Goal: Information Seeking & Learning: Learn about a topic

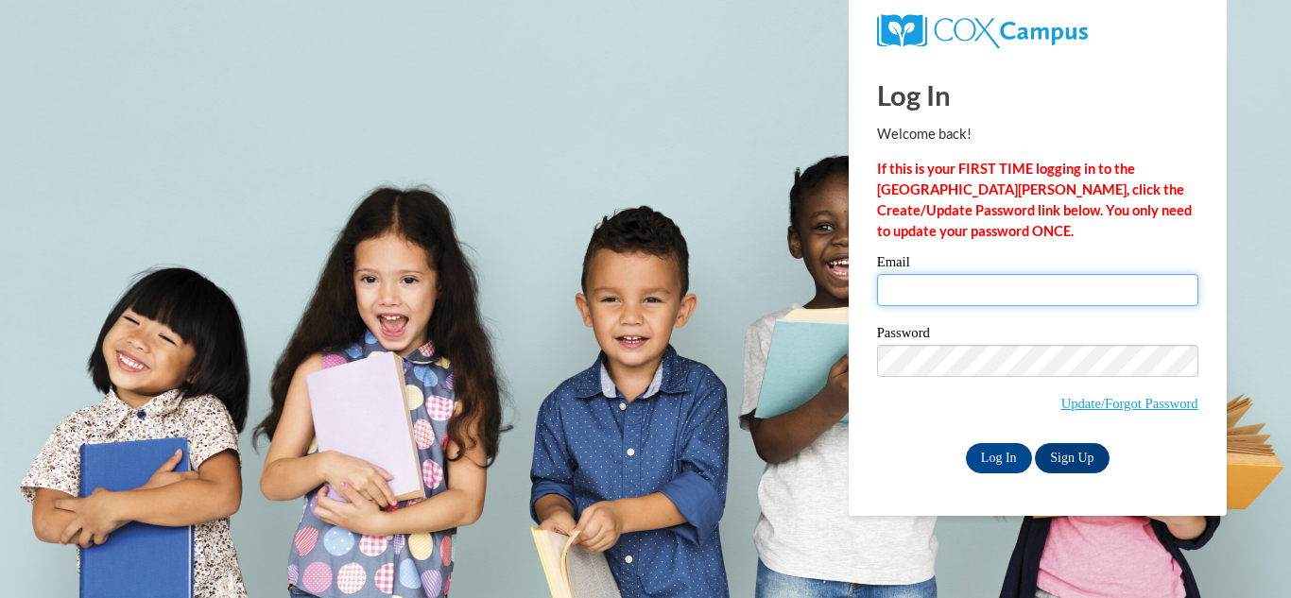
click at [936, 295] on input "Email" at bounding box center [1037, 290] width 321 height 32
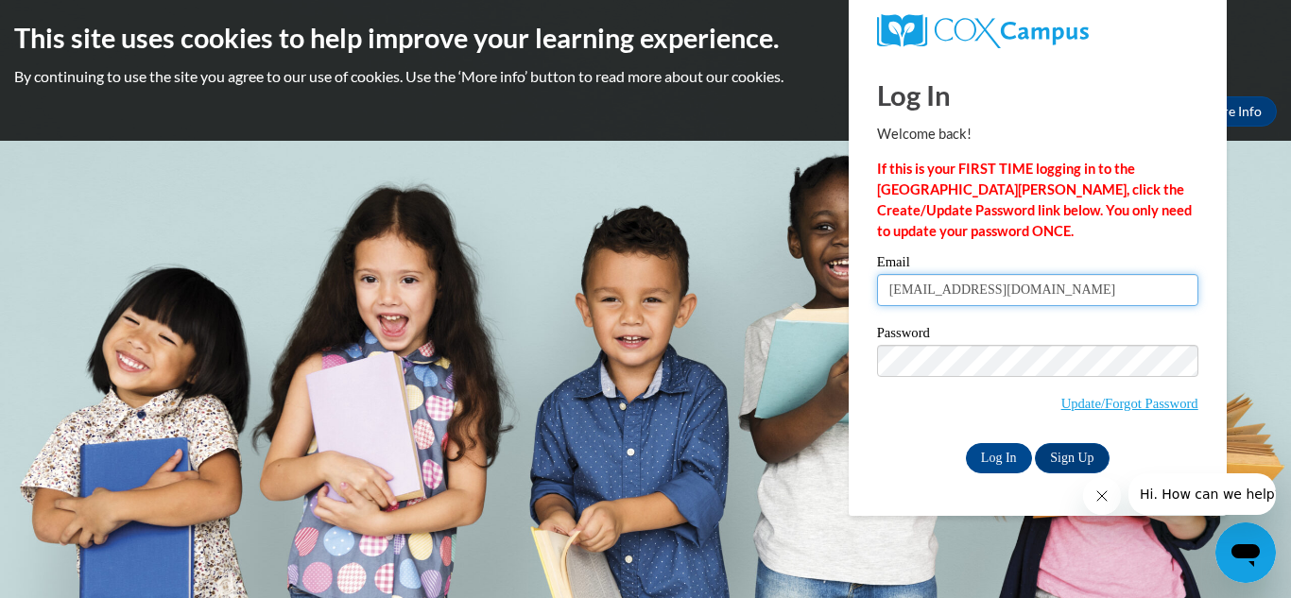
type input "aakuss0528@gmail.com"
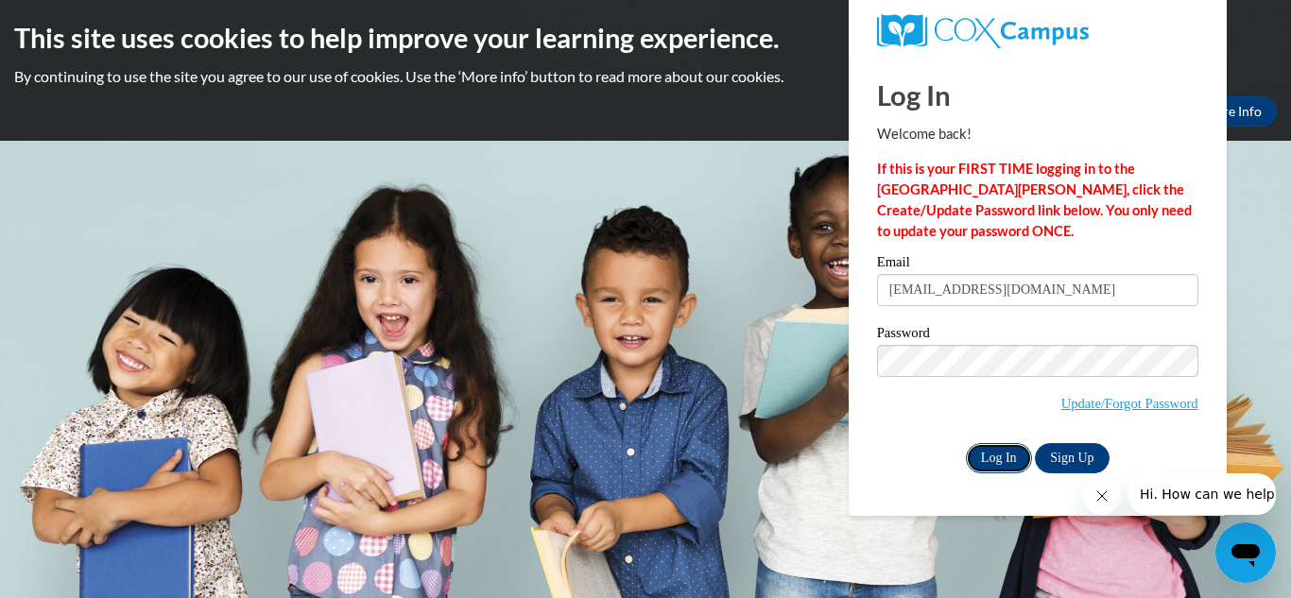
click at [996, 461] on input "Log In" at bounding box center [999, 458] width 66 height 30
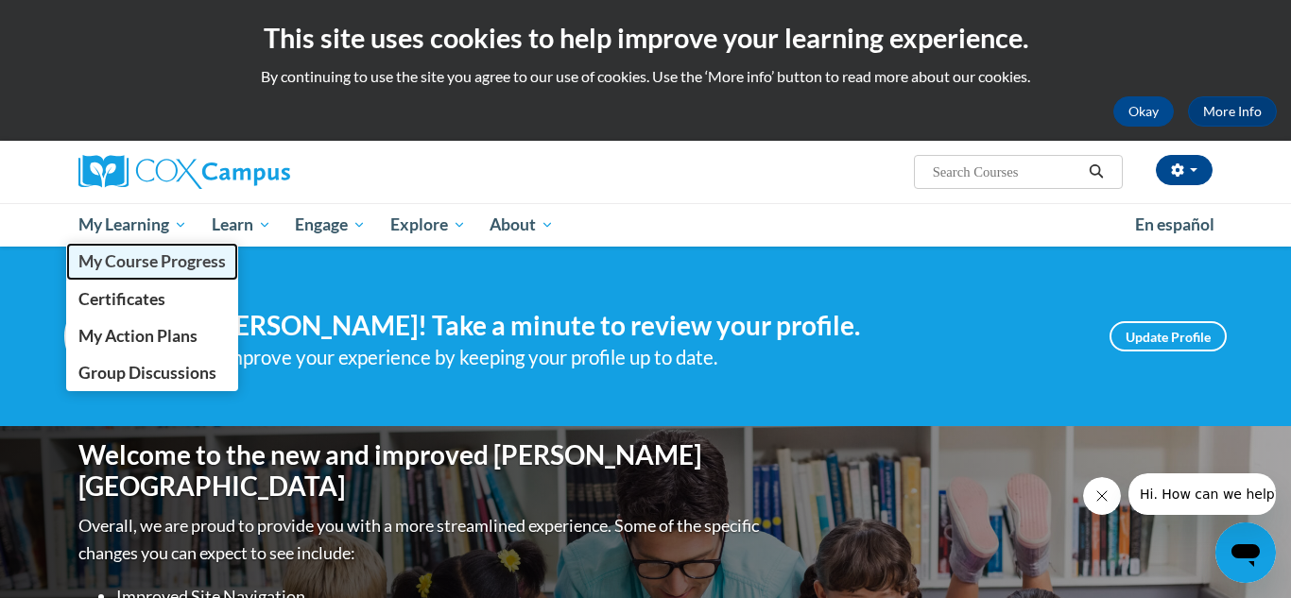
click at [124, 255] on span "My Course Progress" at bounding box center [151, 261] width 147 height 20
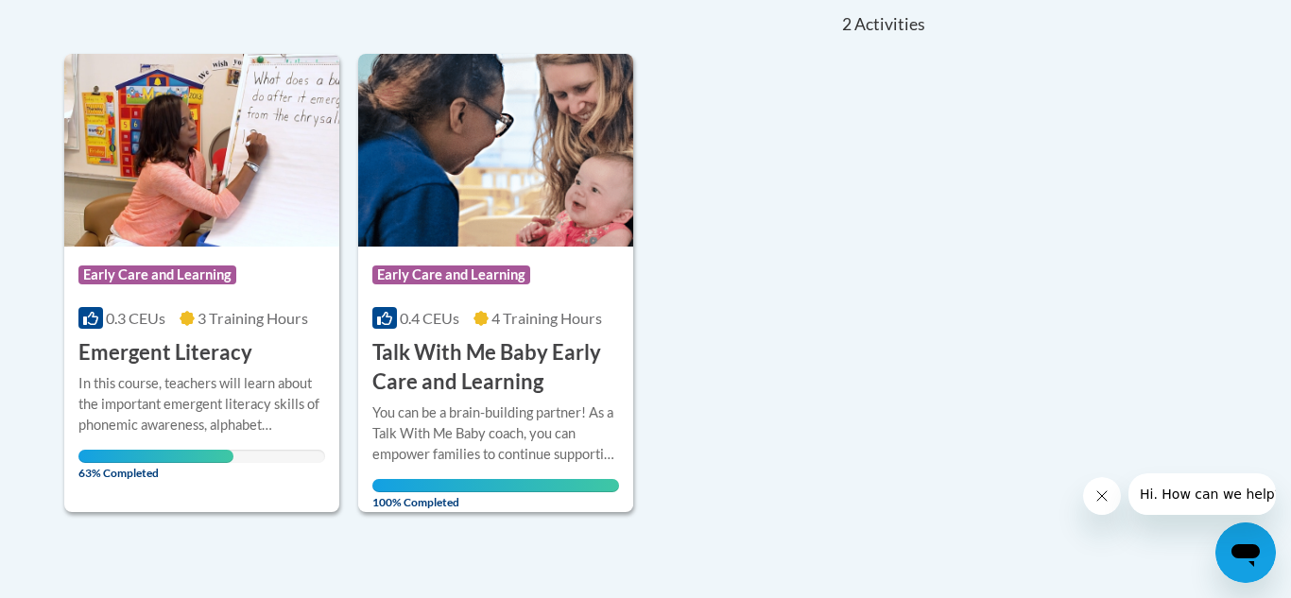
scroll to position [454, 0]
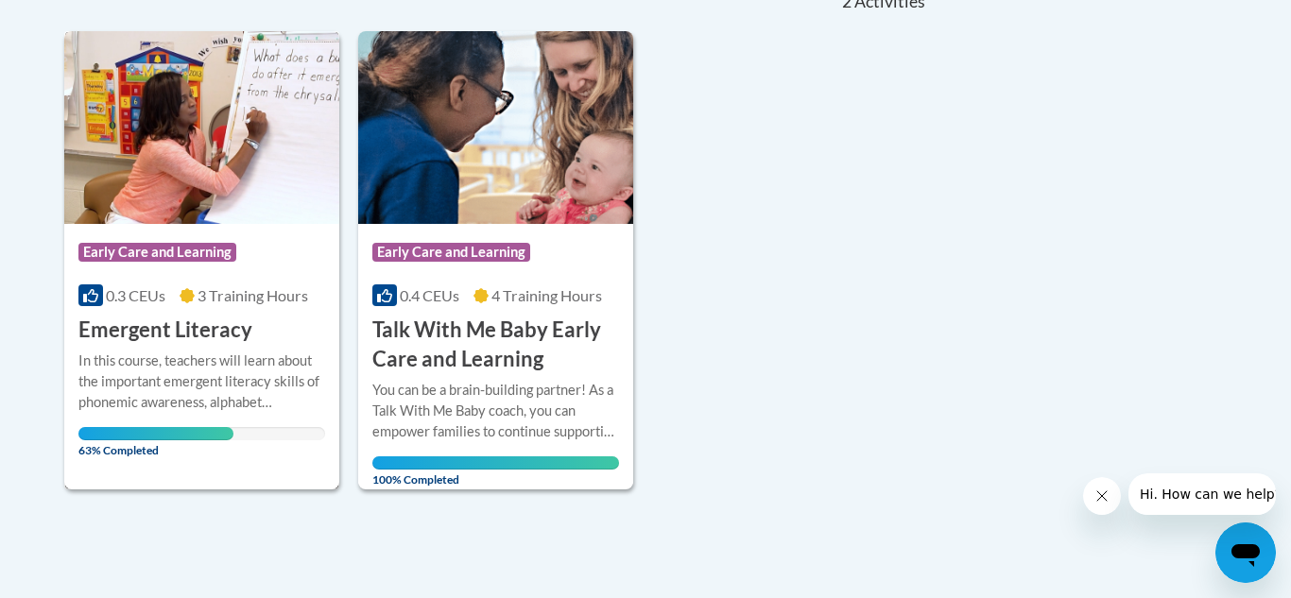
click at [223, 340] on h3 "Emergent Literacy" at bounding box center [165, 330] width 174 height 29
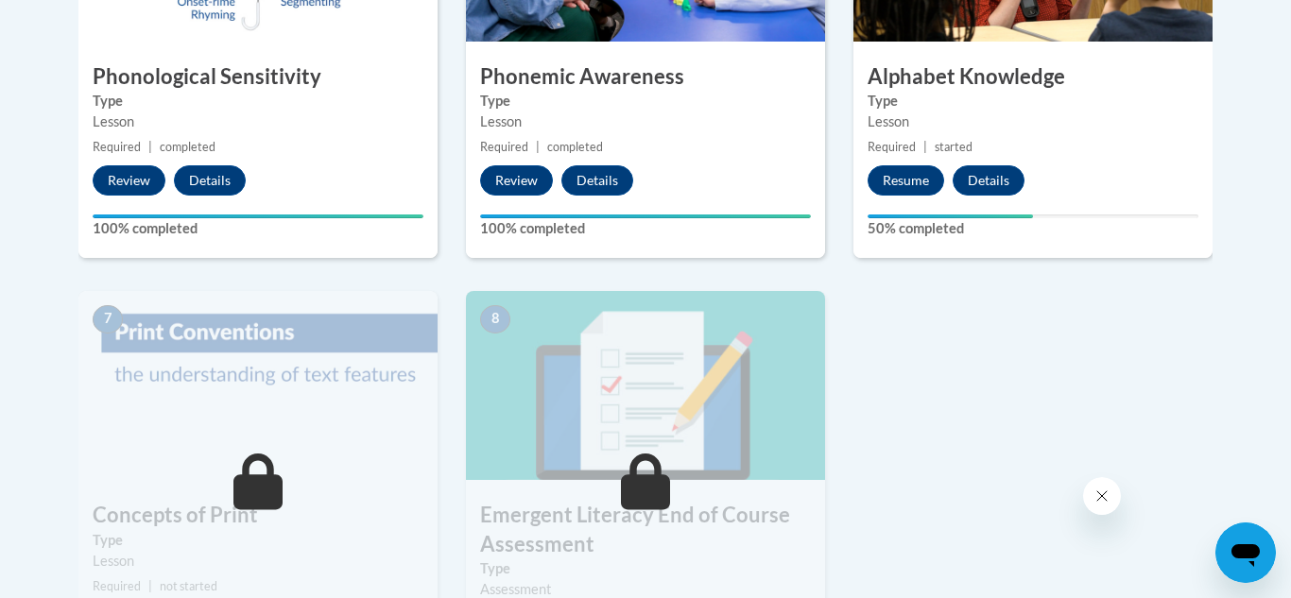
scroll to position [1282, 0]
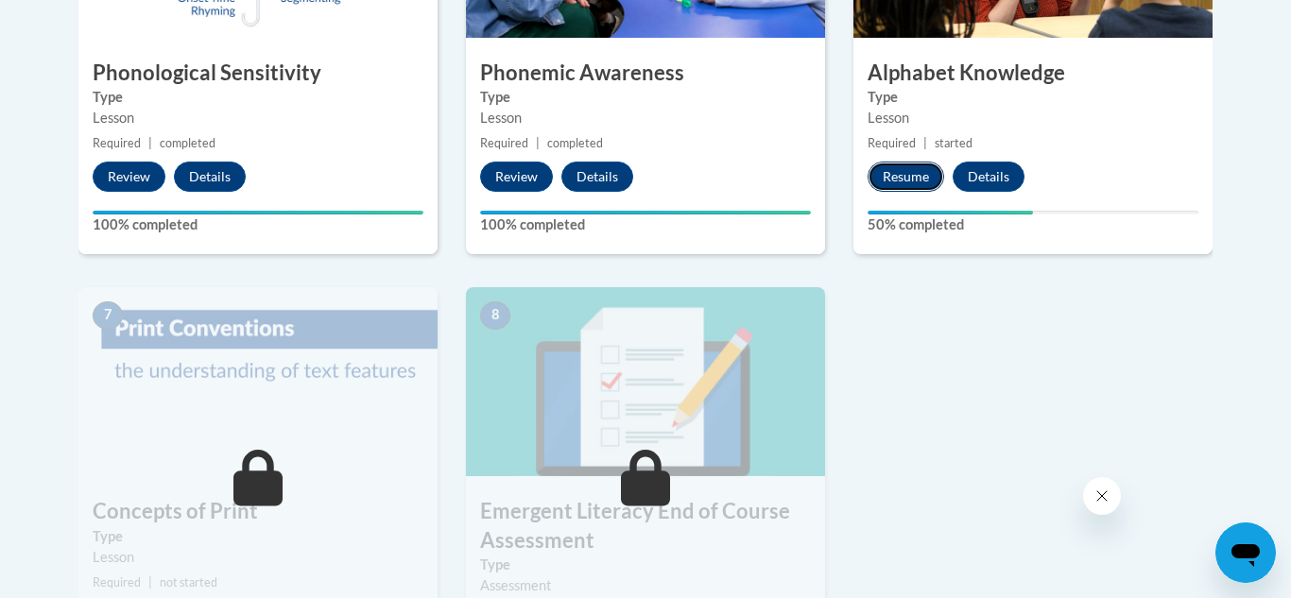
click at [912, 178] on button "Resume" at bounding box center [906, 177] width 77 height 30
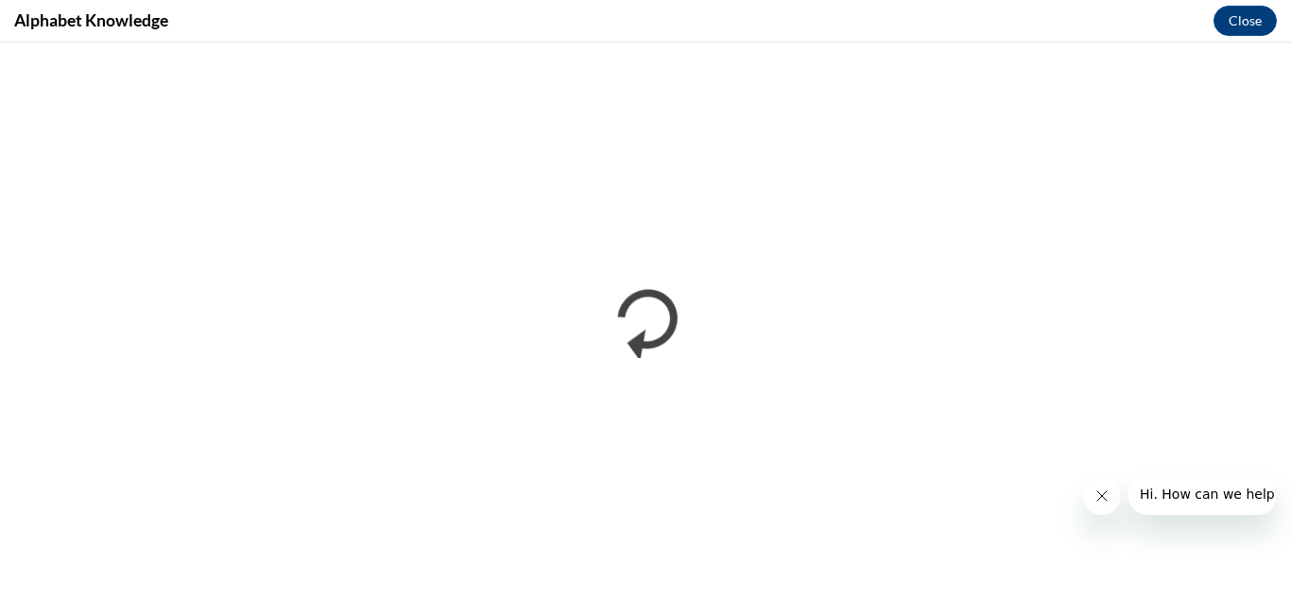
scroll to position [0, 0]
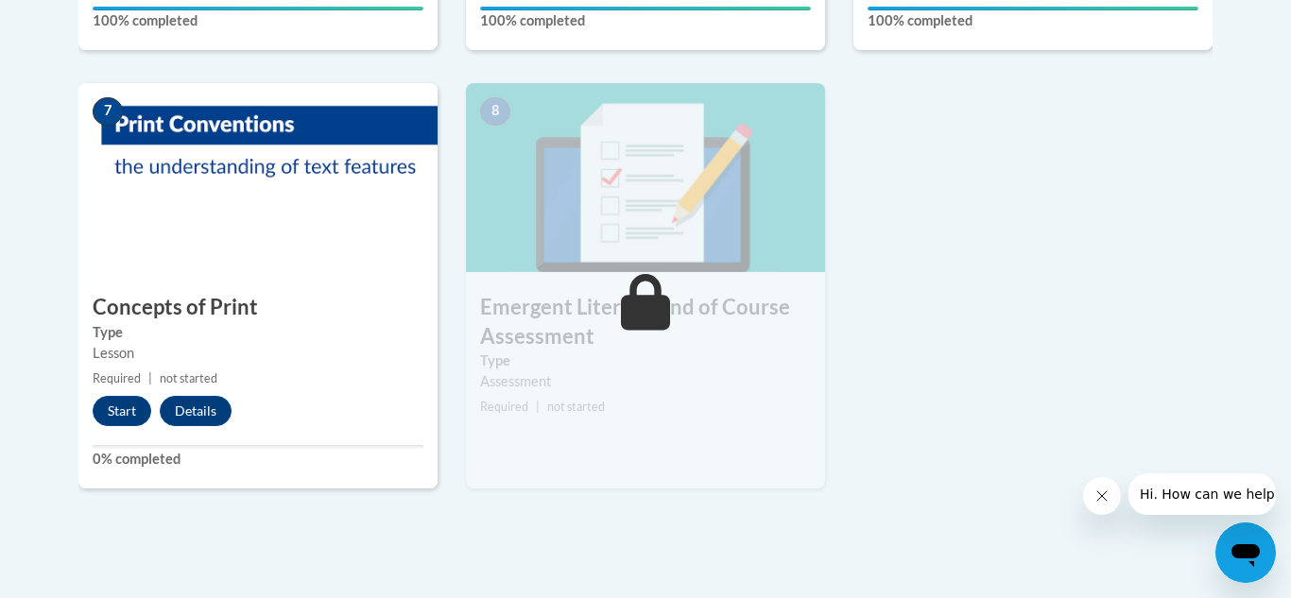
scroll to position [1495, 0]
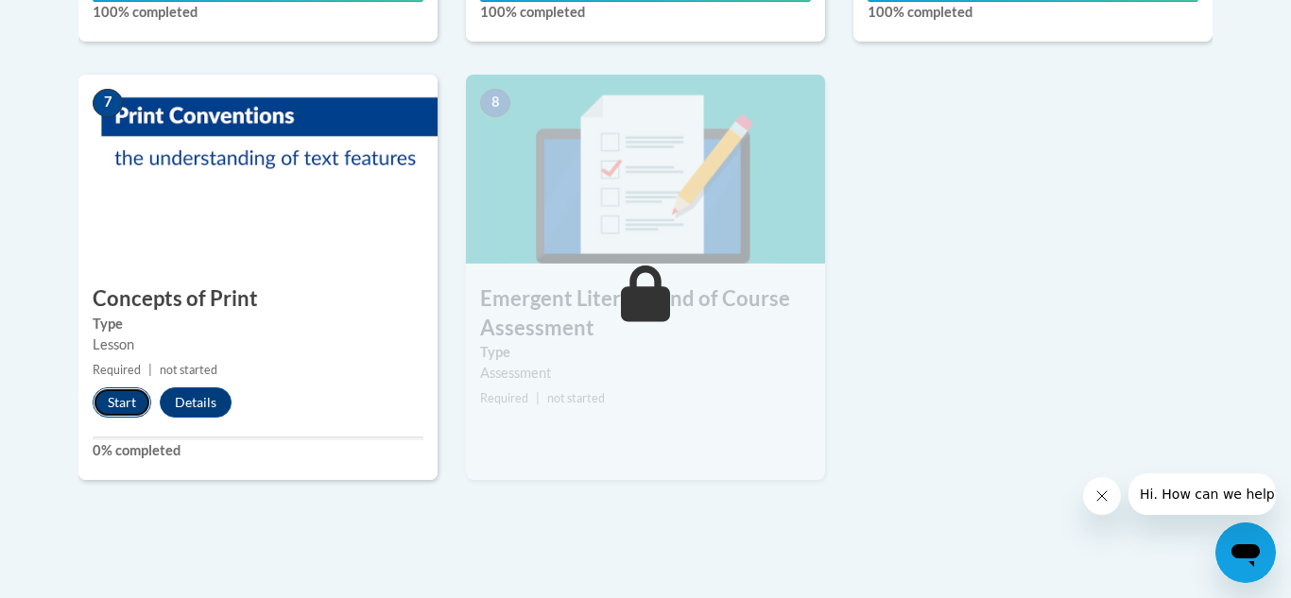
click at [117, 400] on button "Start" at bounding box center [122, 402] width 59 height 30
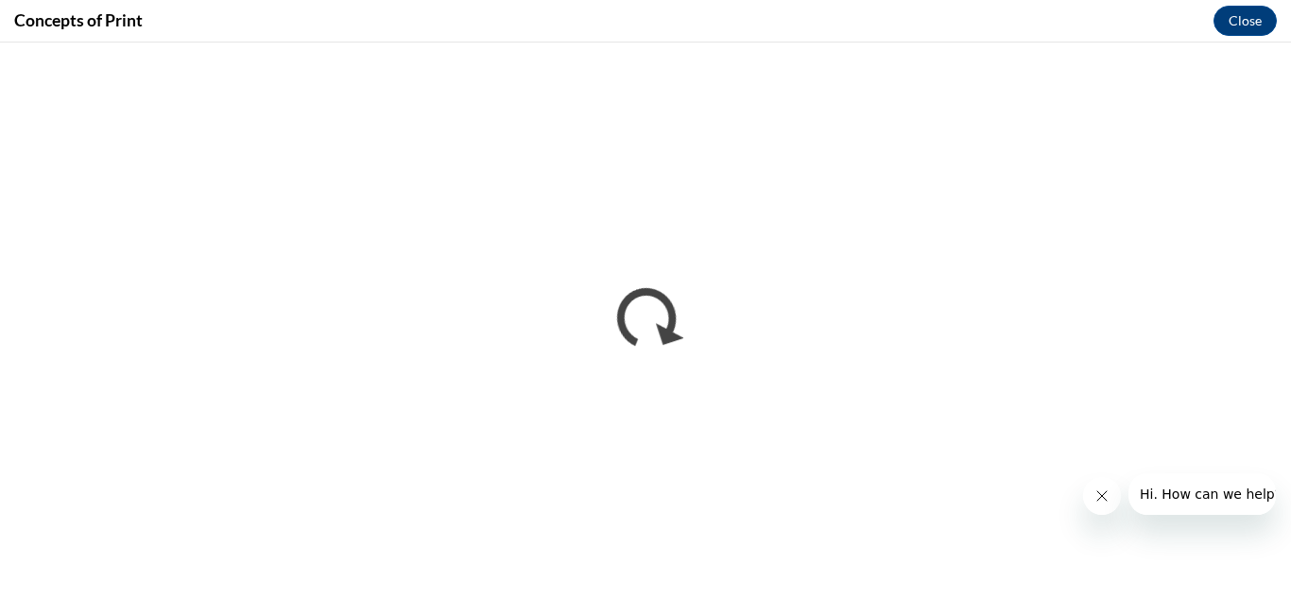
scroll to position [0, 0]
click at [1263, 14] on button "Close" at bounding box center [1244, 21] width 63 height 30
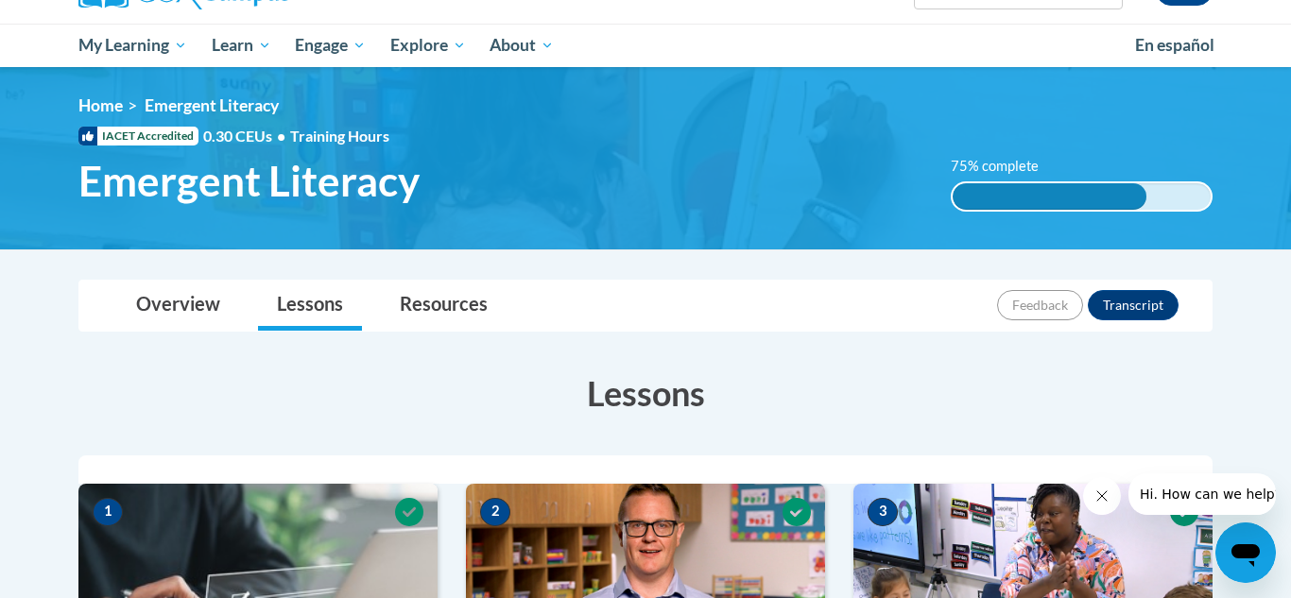
scroll to position [114, 0]
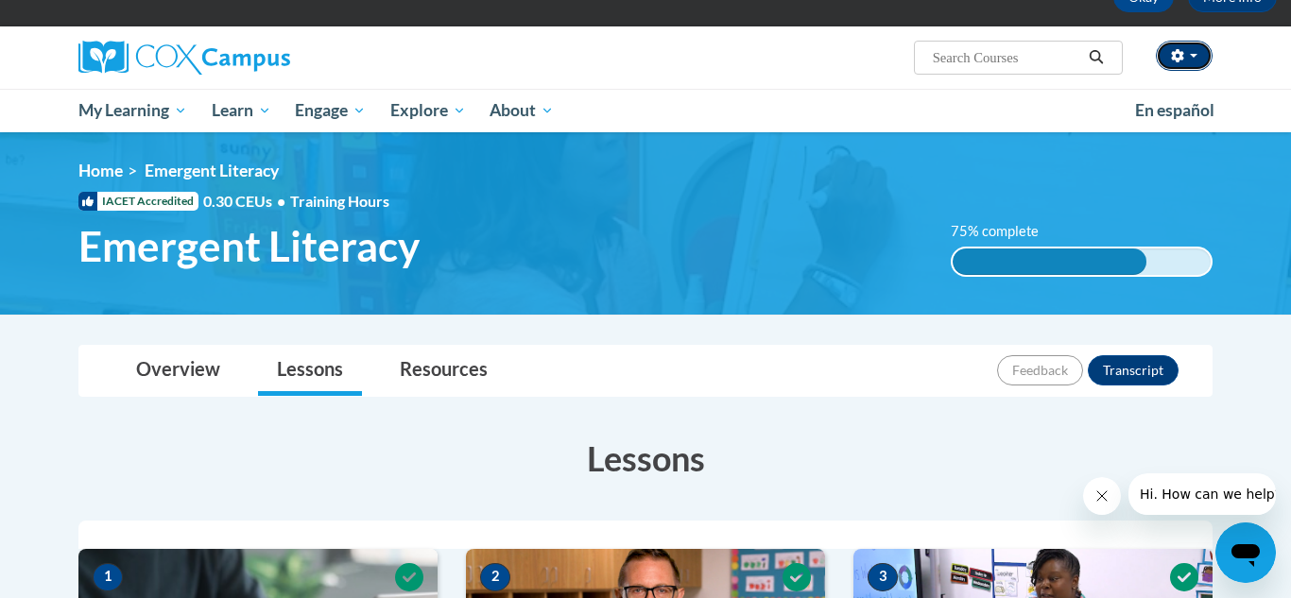
click at [1195, 60] on button "button" at bounding box center [1184, 56] width 57 height 30
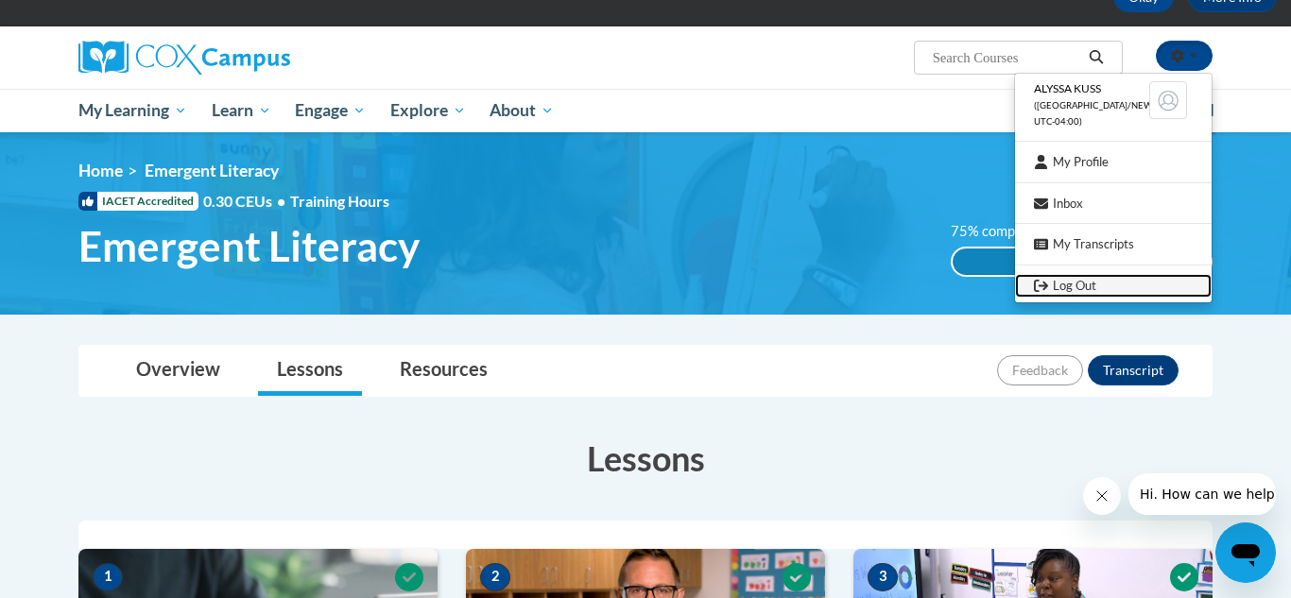
click at [1091, 282] on link "Log Out" at bounding box center [1113, 286] width 197 height 24
